Goal: Check status

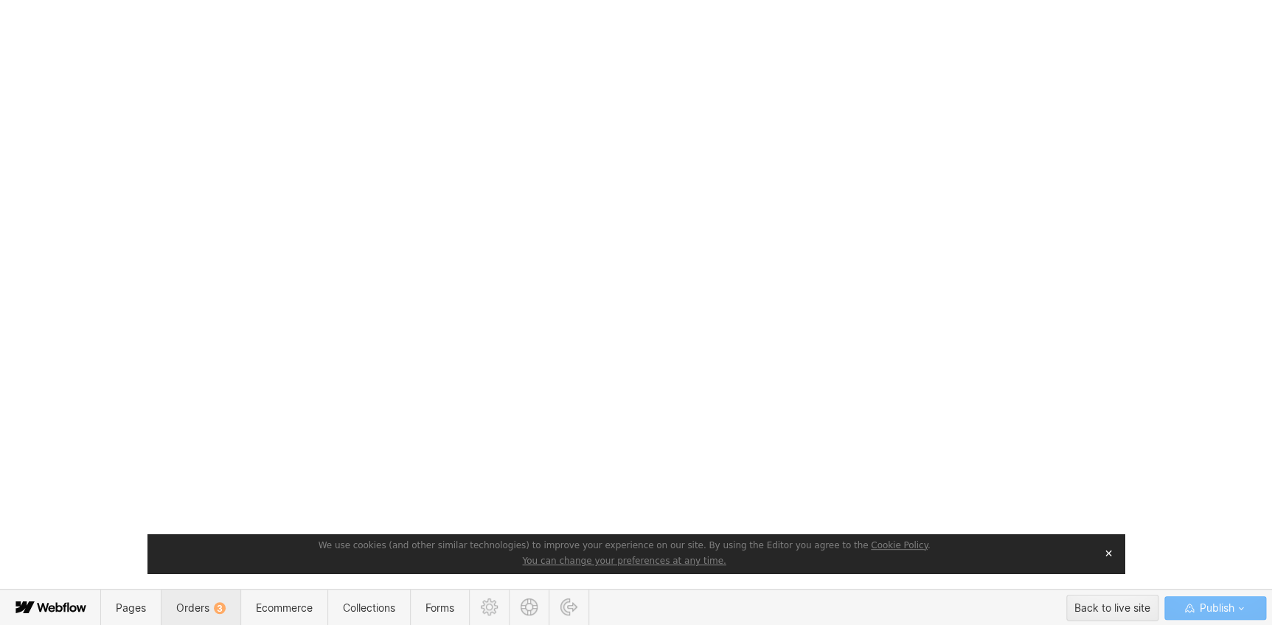
click at [178, 614] on span "Orders 3" at bounding box center [201, 607] width 80 height 36
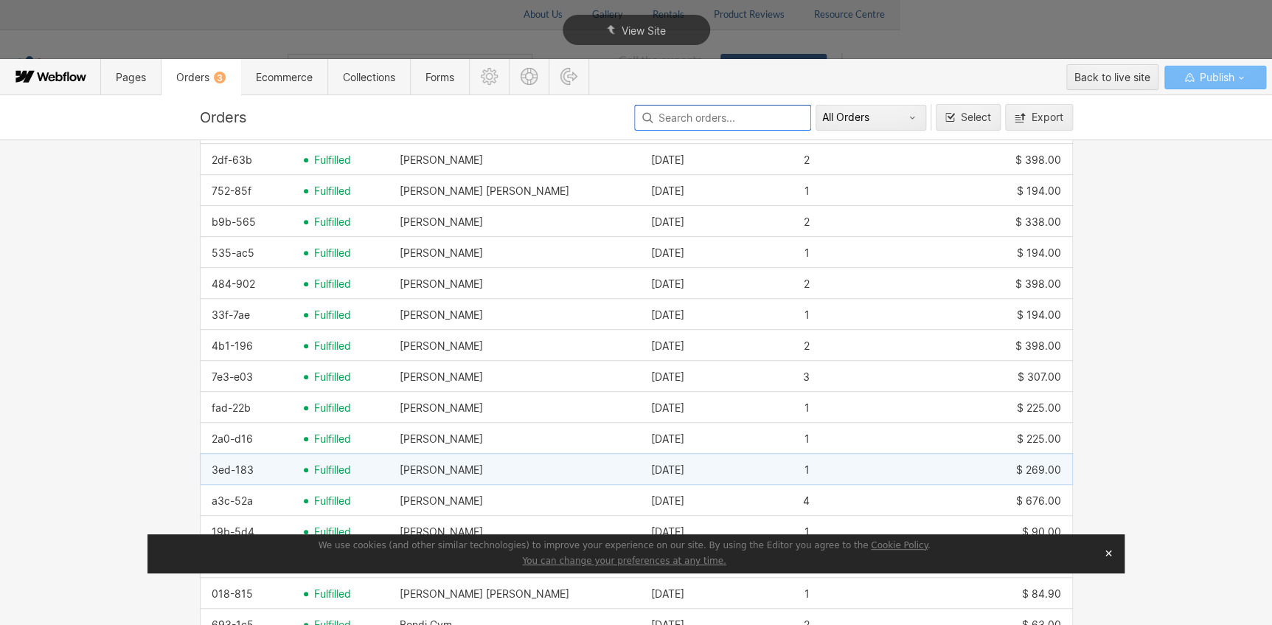
scroll to position [469, 0]
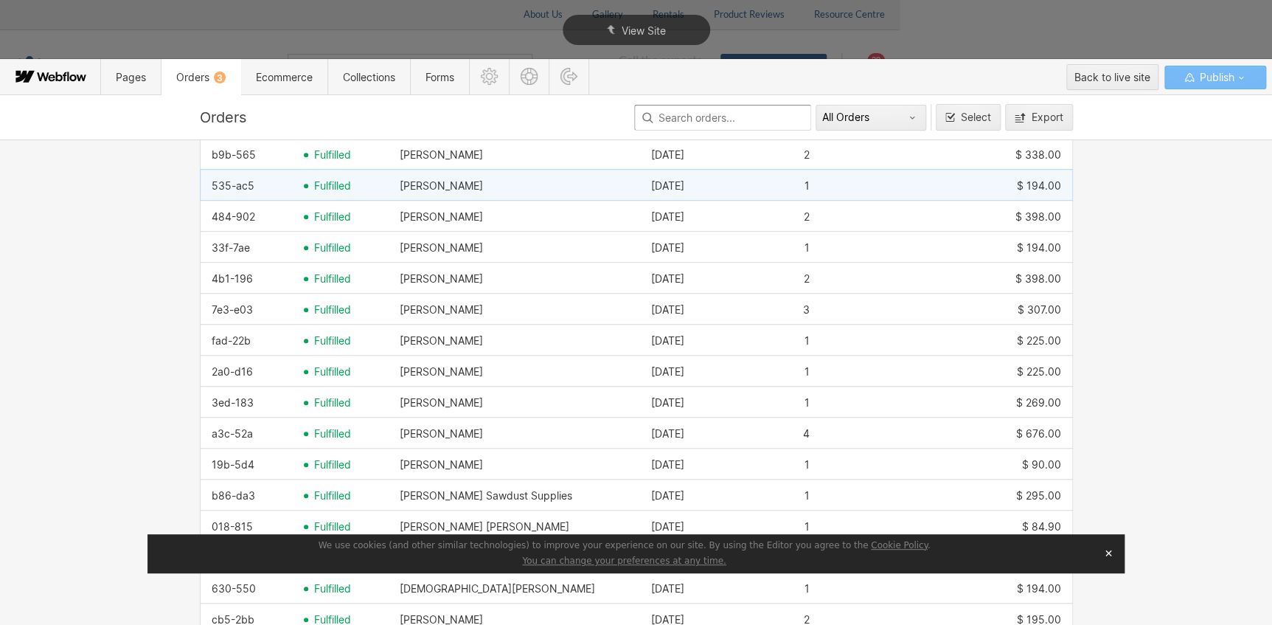
drag, startPoint x: 251, startPoint y: 184, endPoint x: 206, endPoint y: 182, distance: 45.0
click at [206, 182] on div "535-ac5" at bounding box center [247, 186] width 92 height 24
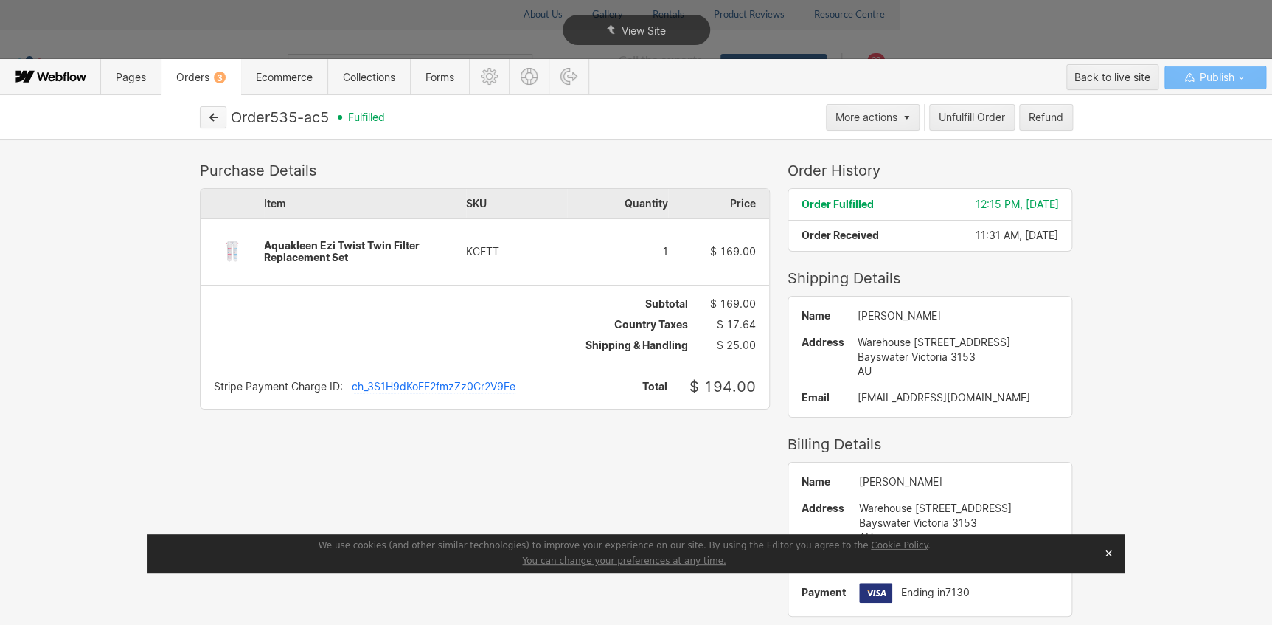
click at [208, 112] on icon "button" at bounding box center [213, 117] width 10 height 10
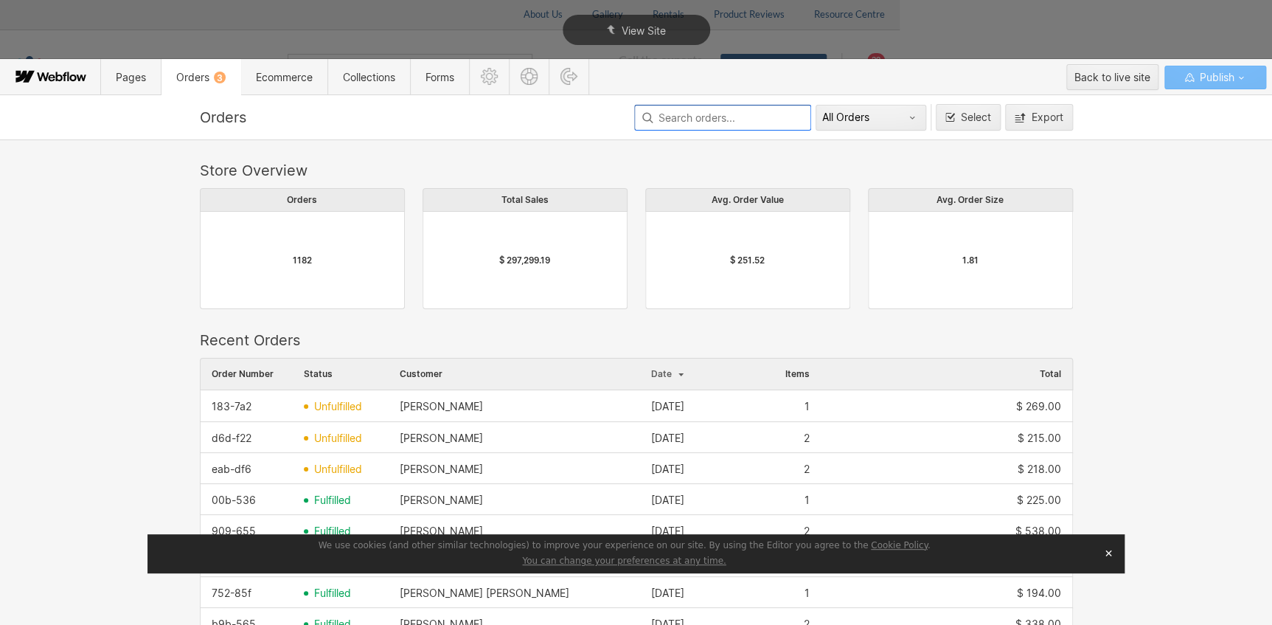
scroll to position [335, 0]
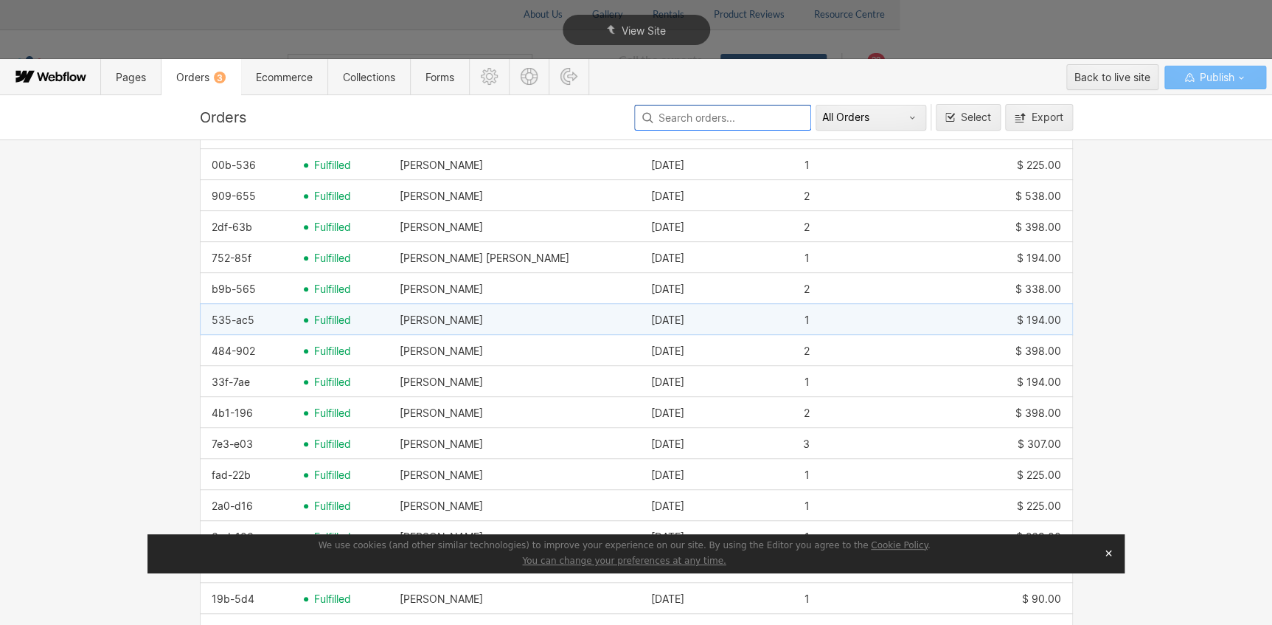
click at [339, 322] on span "fulfilled" at bounding box center [332, 320] width 37 height 12
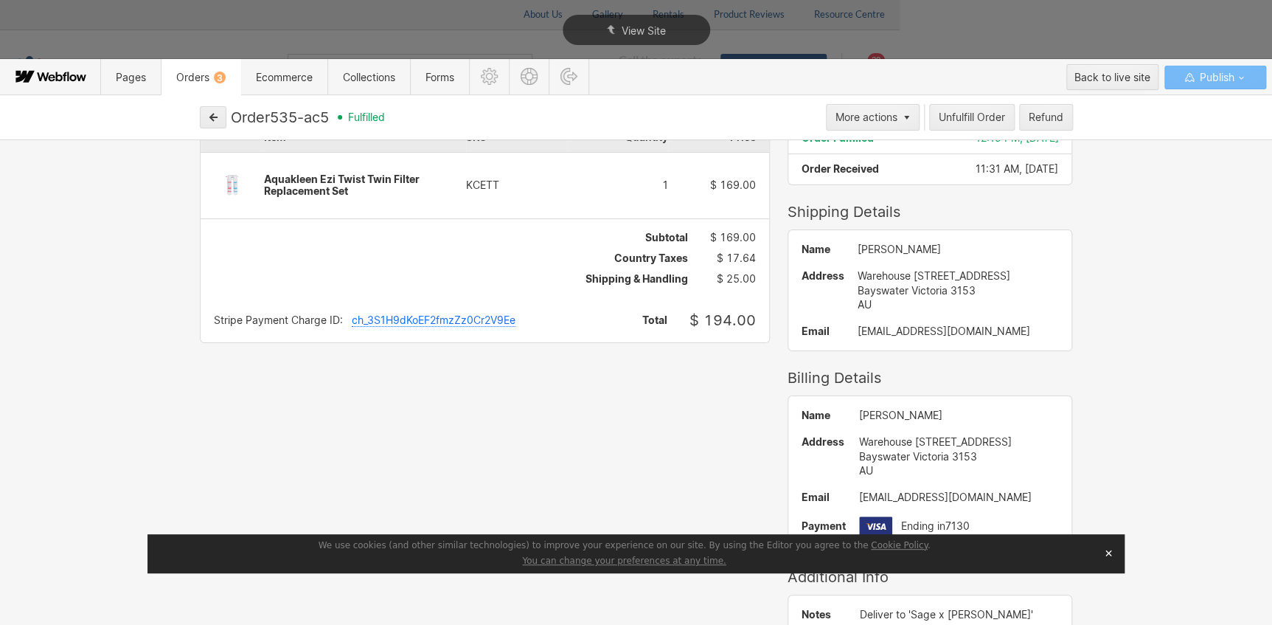
scroll to position [0, 0]
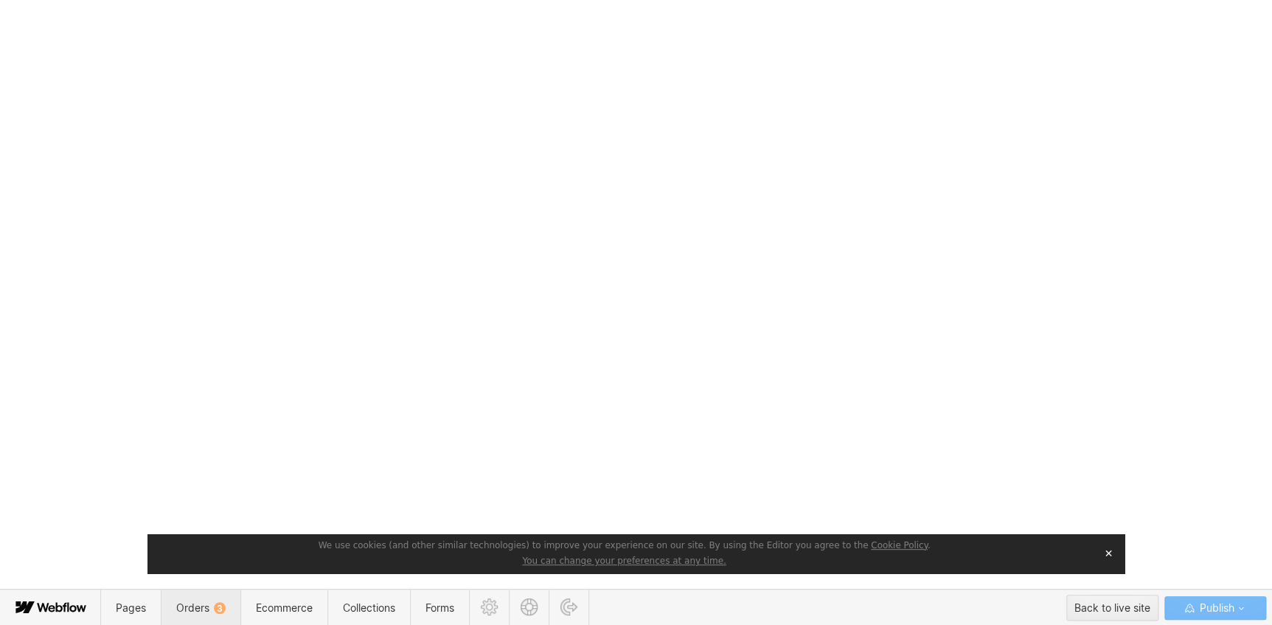
click at [207, 606] on span "Orders 3" at bounding box center [200, 607] width 49 height 13
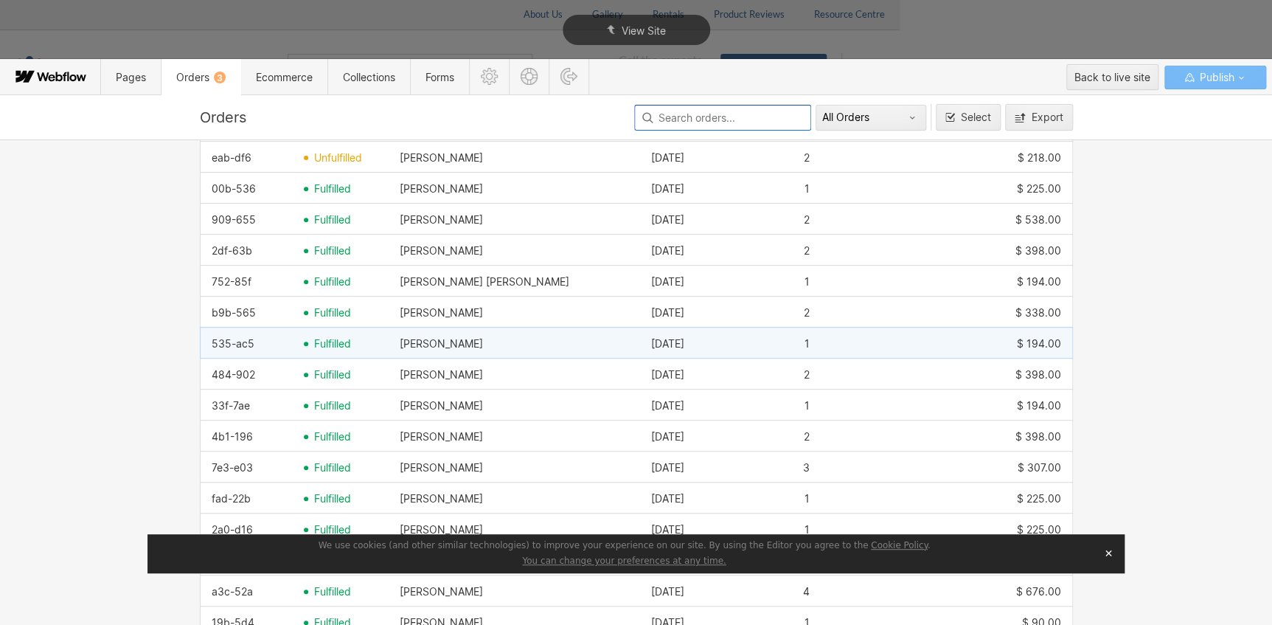
scroll to position [335, 0]
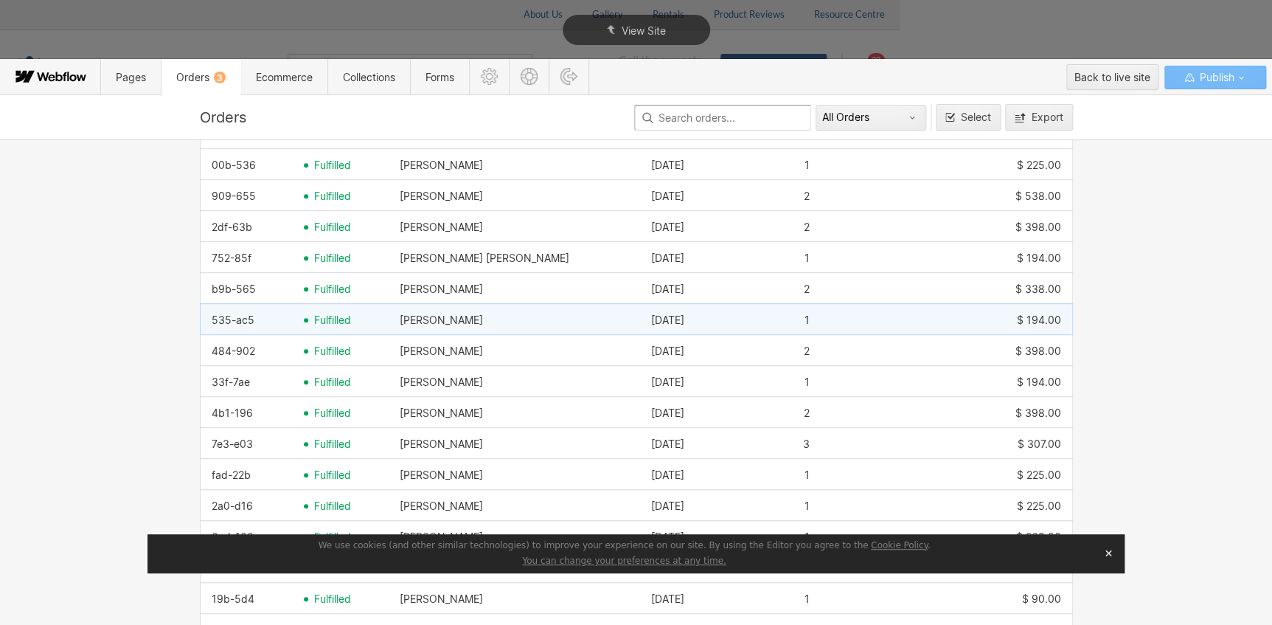
click at [324, 319] on span "fulfilled" at bounding box center [332, 320] width 37 height 12
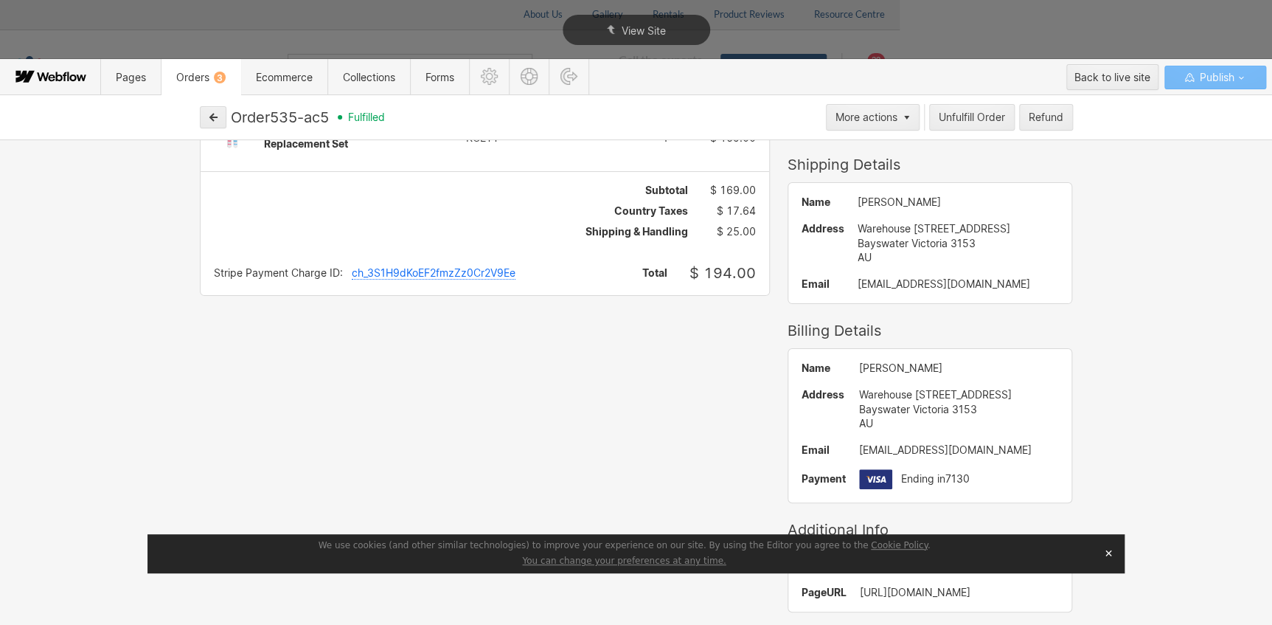
scroll to position [0, 0]
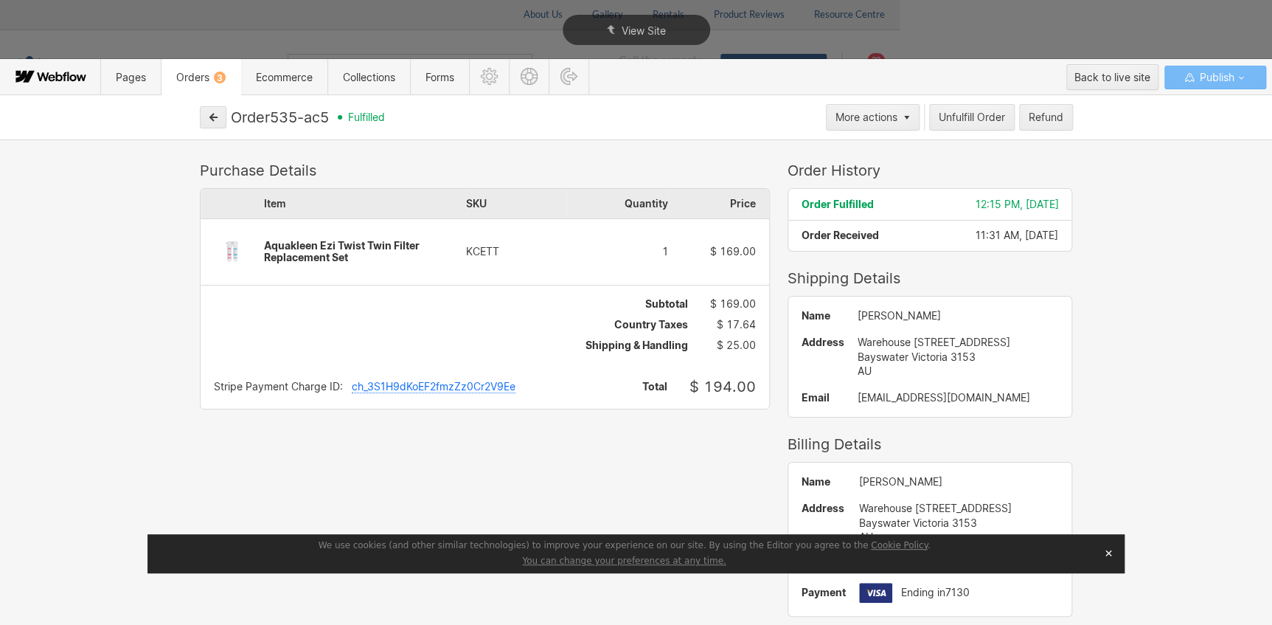
drag, startPoint x: 333, startPoint y: 117, endPoint x: 280, endPoint y: 117, distance: 53.1
click at [280, 117] on div "Order 535-ac5 fulfilled" at bounding box center [526, 117] width 591 height 18
